Goal: Information Seeking & Learning: Learn about a topic

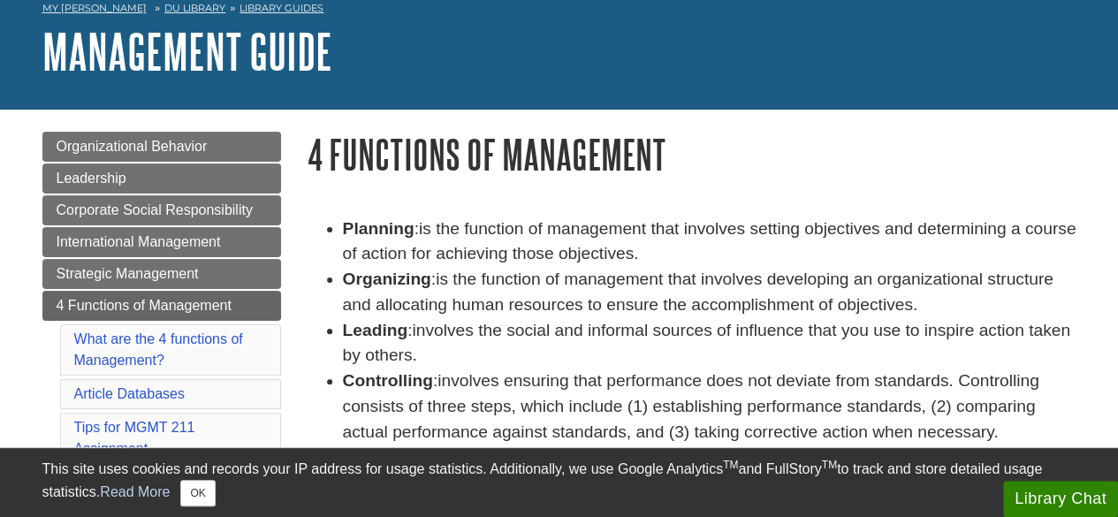
scroll to position [177, 0]
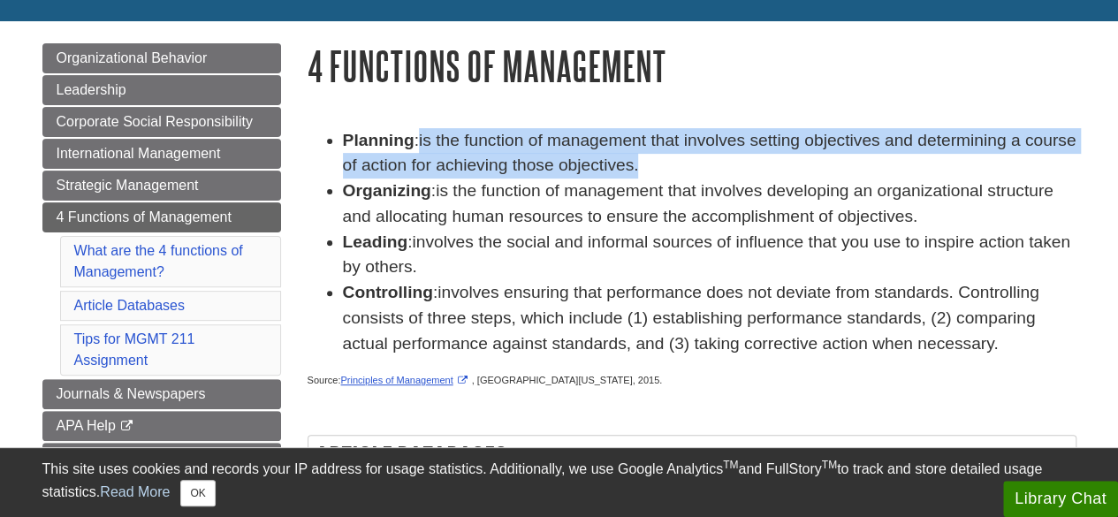
drag, startPoint x: 695, startPoint y: 168, endPoint x: 422, endPoint y: 141, distance: 274.5
click at [422, 141] on li "Planning : is the function of management that involves setting objectives and d…" at bounding box center [710, 153] width 734 height 51
copy span "is the function of management that involves setting objectives and determining …"
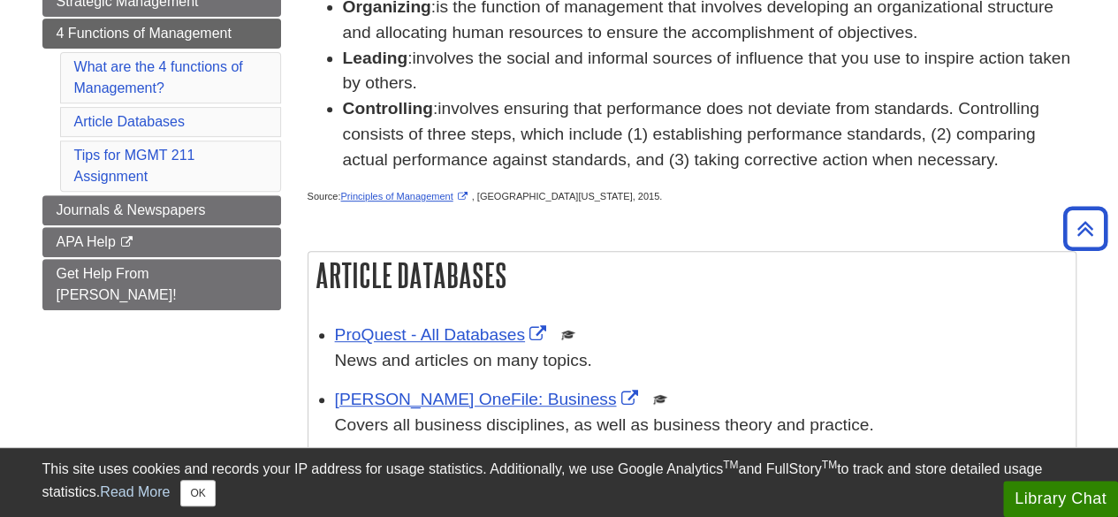
scroll to position [354, 0]
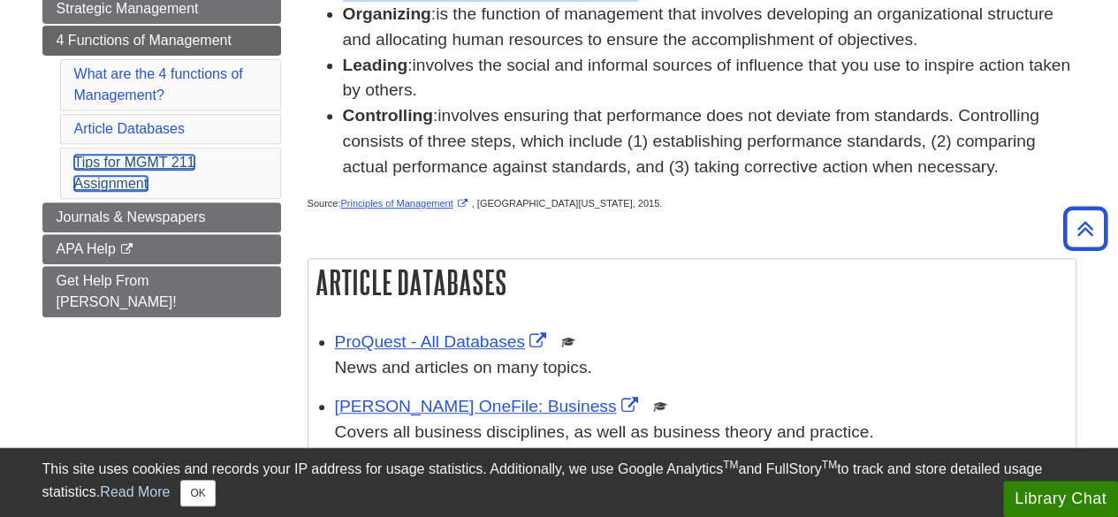
click at [163, 158] on link "Tips for MGMT 211 Assignment" at bounding box center [134, 173] width 121 height 36
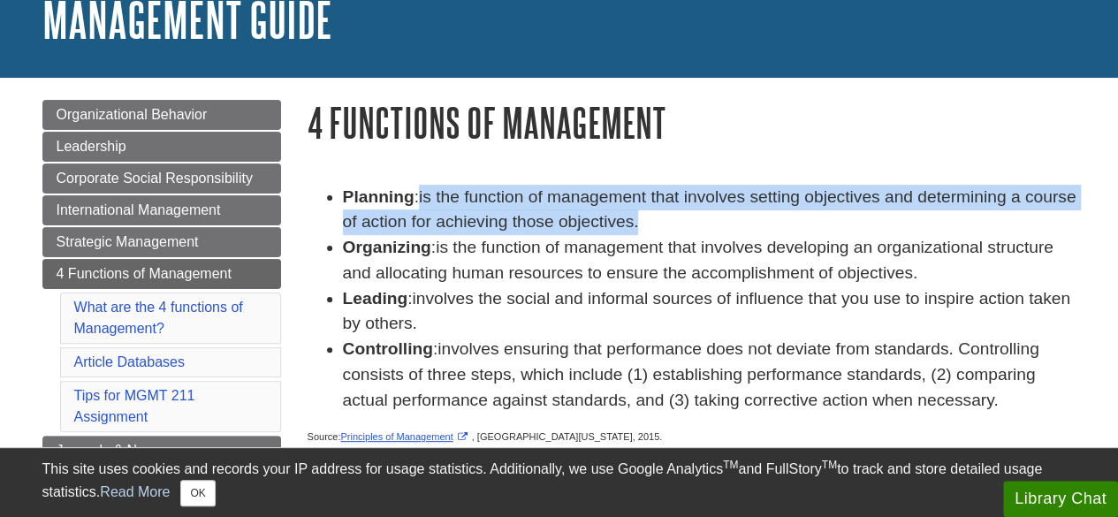
scroll to position [177, 0]
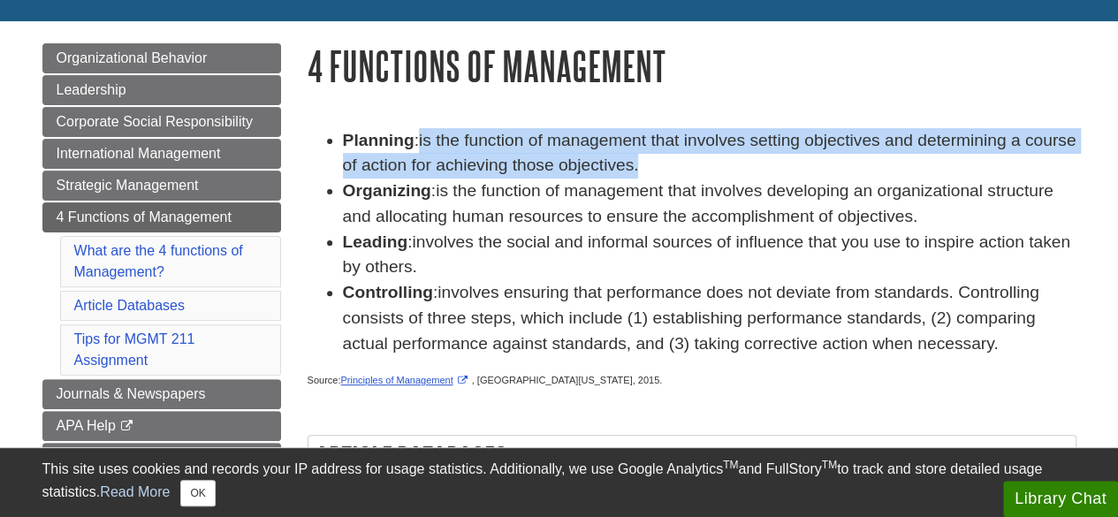
drag, startPoint x: 341, startPoint y: 188, endPoint x: 420, endPoint y: 265, distance: 110.0
click at [420, 265] on ul "Planning : is the function of management that involves setting objectives and d…" at bounding box center [692, 242] width 769 height 229
copy ul "Organizing : is the function of management that involves developing an organiza…"
